Goal: Find contact information: Find contact information

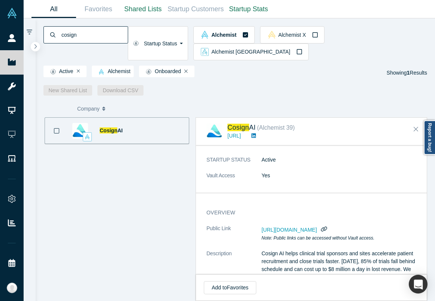
click at [80, 31] on input "cosign" at bounding box center [94, 35] width 67 height 18
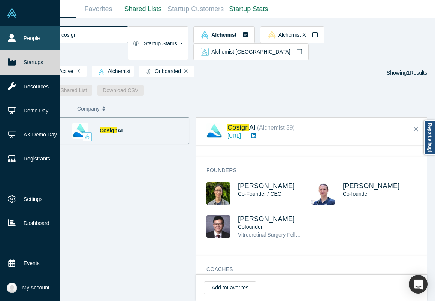
click at [11, 37] on icon at bounding box center [12, 38] width 8 height 8
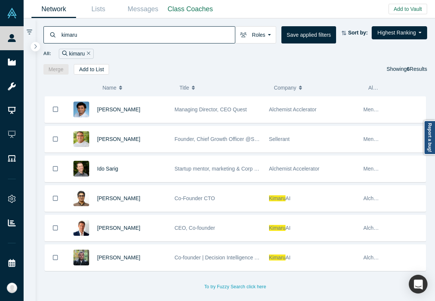
click at [126, 34] on input "kimaru" at bounding box center [148, 35] width 174 height 18
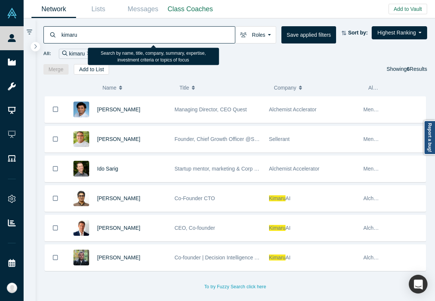
click at [126, 34] on input "kimaru" at bounding box center [148, 35] width 174 height 18
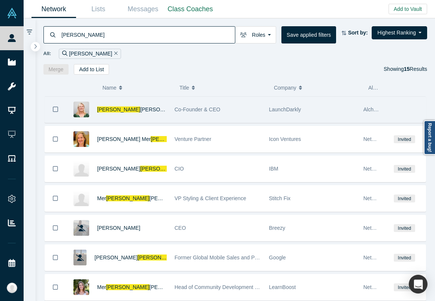
click at [217, 115] on div "Co-Founder & CEO" at bounding box center [218, 110] width 87 height 26
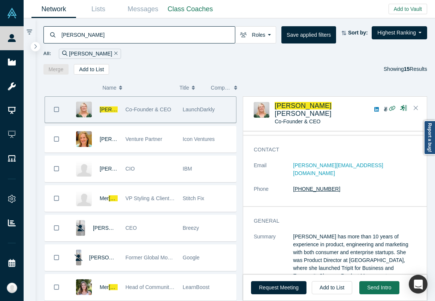
scroll to position [16, 0]
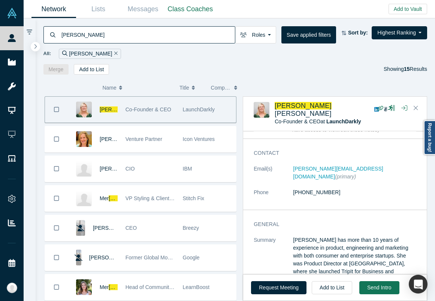
copy link "[PERSON_NAME][EMAIL_ADDRESS][DOMAIN_NAME]"
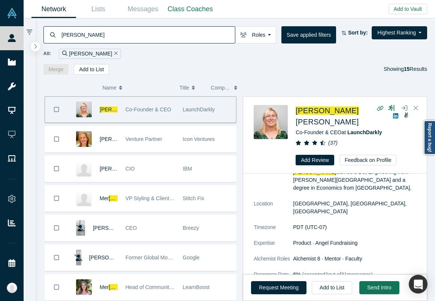
scroll to position [0, 0]
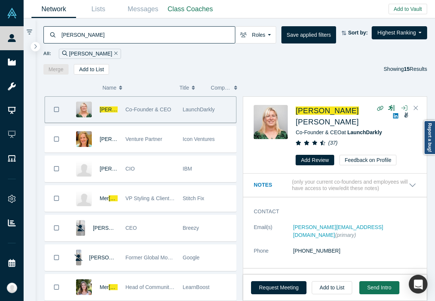
click at [105, 34] on input "[PERSON_NAME]" at bounding box center [148, 35] width 174 height 18
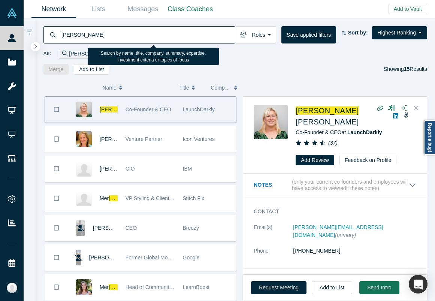
click at [105, 34] on input "[PERSON_NAME]" at bounding box center [148, 35] width 174 height 18
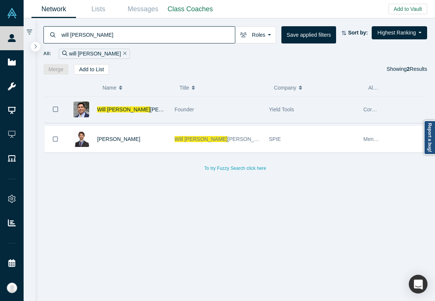
click at [186, 115] on div "Founder" at bounding box center [218, 110] width 87 height 26
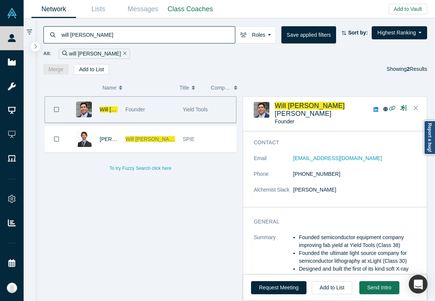
scroll to position [29, 0]
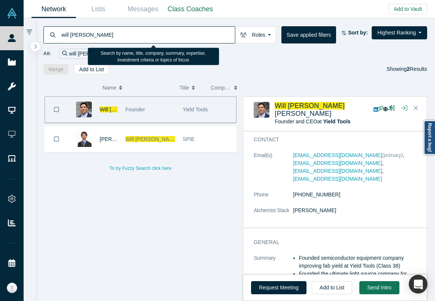
click at [78, 33] on input "will [PERSON_NAME]" at bounding box center [148, 35] width 174 height 18
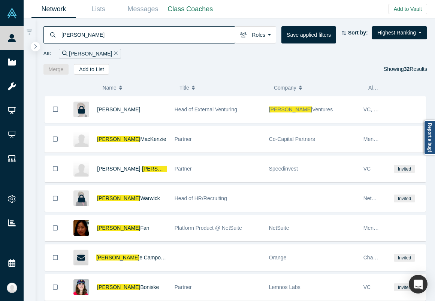
click at [136, 45] on div "All: [PERSON_NAME]" at bounding box center [235, 50] width 384 height 15
click at [137, 37] on input "[PERSON_NAME]" at bounding box center [148, 35] width 174 height 18
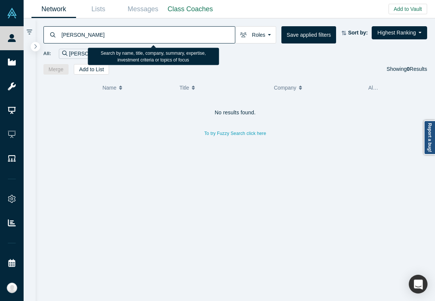
click at [81, 34] on input "[PERSON_NAME]" at bounding box center [148, 35] width 174 height 18
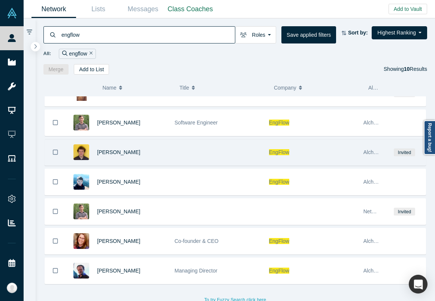
scroll to position [109, 0]
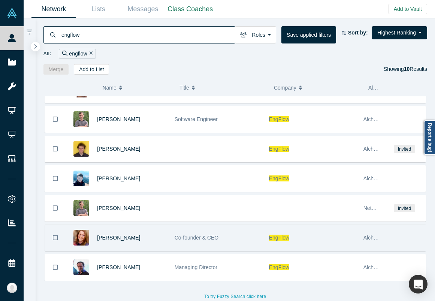
click at [243, 243] on div "Co-founder & CEO" at bounding box center [218, 238] width 87 height 26
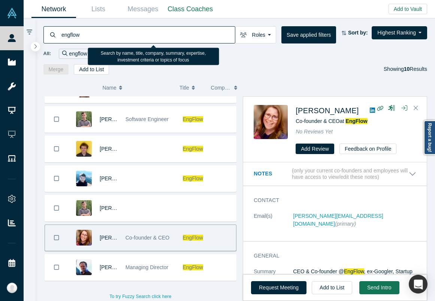
click at [109, 33] on input "engflow" at bounding box center [148, 35] width 174 height 18
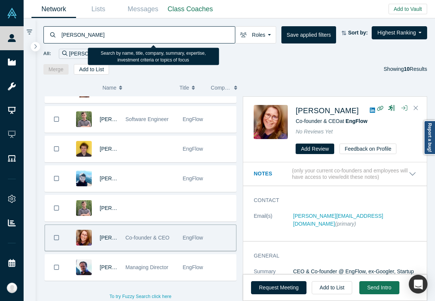
type input "[PERSON_NAME]"
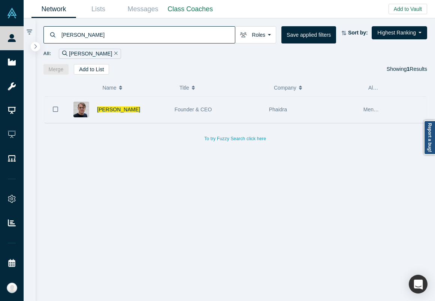
click at [152, 121] on div "[PERSON_NAME]" at bounding box center [132, 110] width 70 height 26
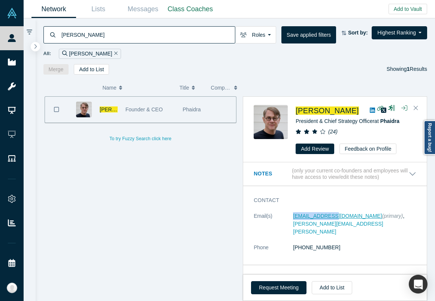
copy link "[EMAIL_ADDRESS][DOMAIN_NAME]"
